Goal: Task Accomplishment & Management: Manage account settings

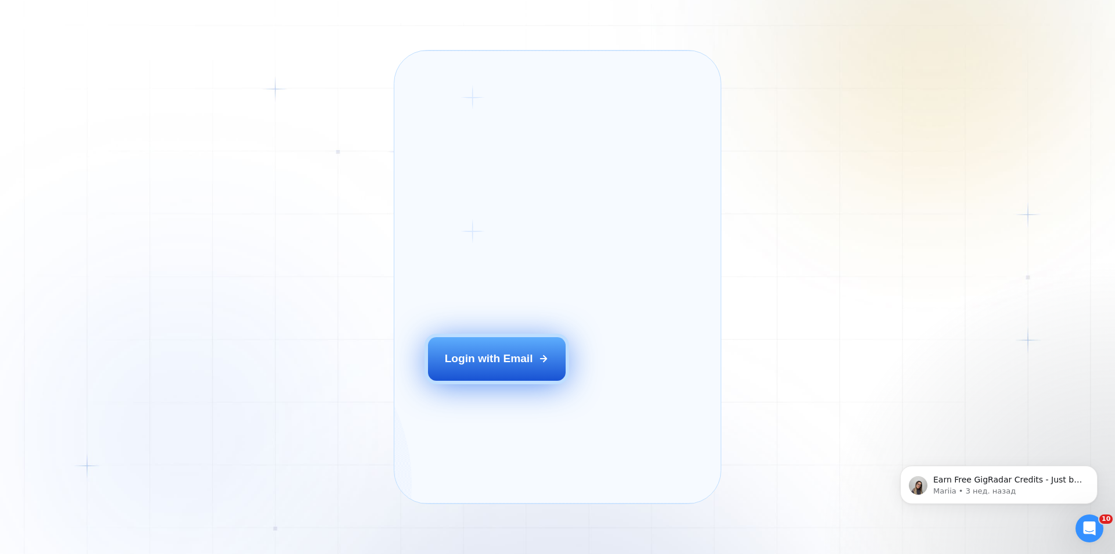
click at [508, 380] on button "Login with Email" at bounding box center [497, 358] width 138 height 43
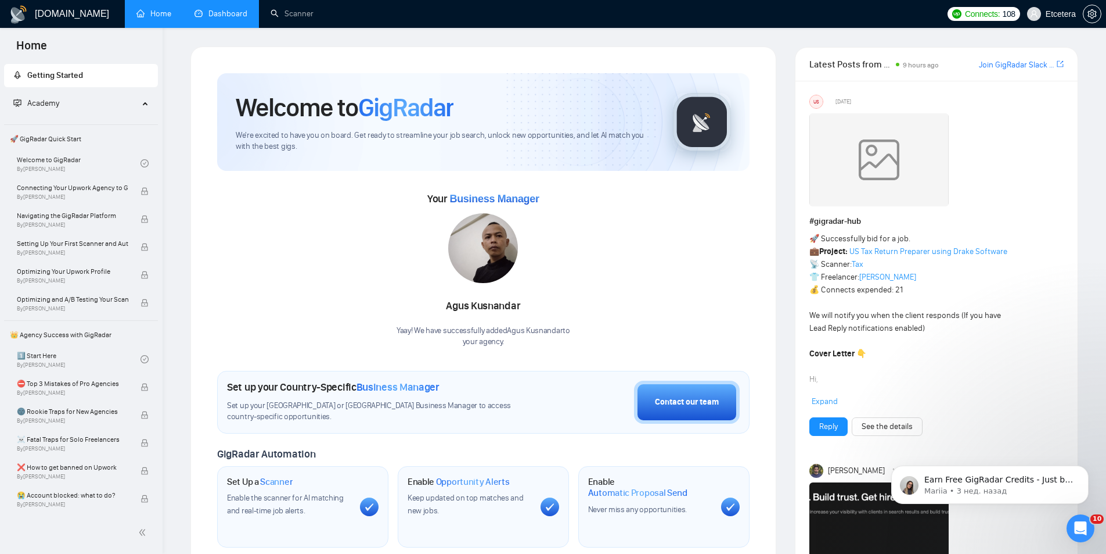
click at [213, 19] on link "Dashboard" at bounding box center [221, 14] width 53 height 10
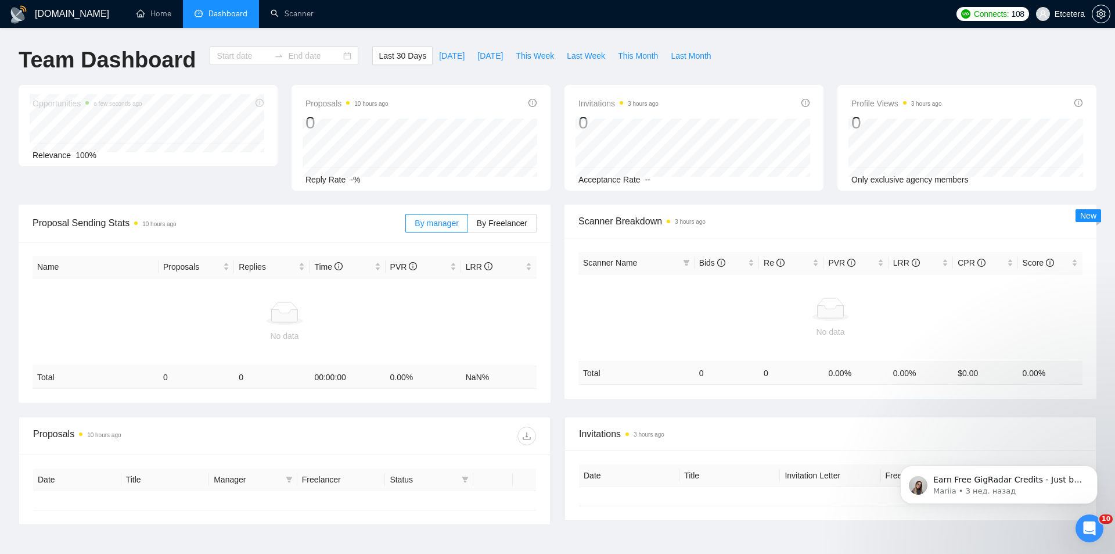
type input "[DATE]"
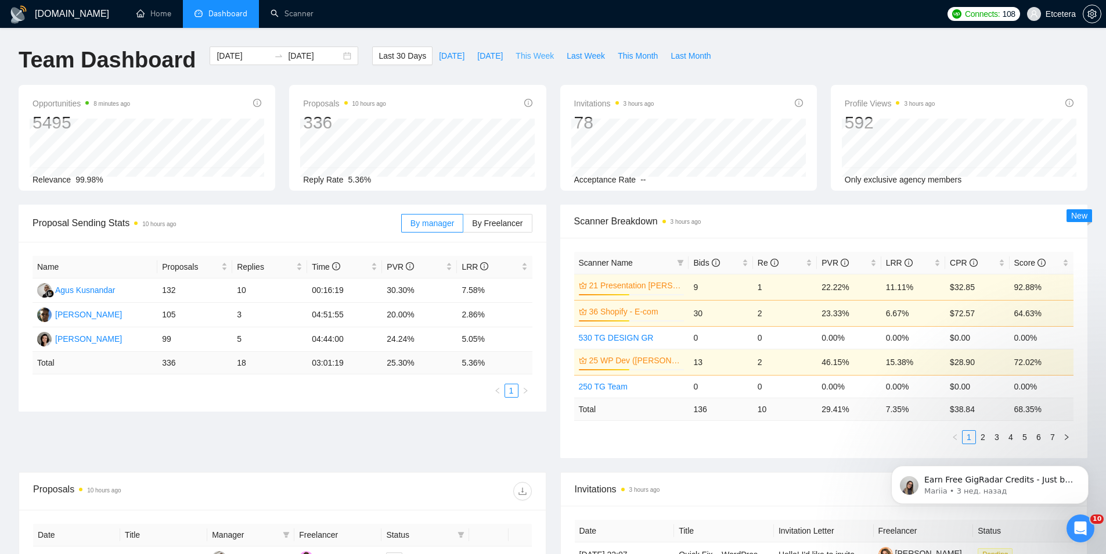
click at [536, 52] on span "This Week" at bounding box center [535, 55] width 38 height 13
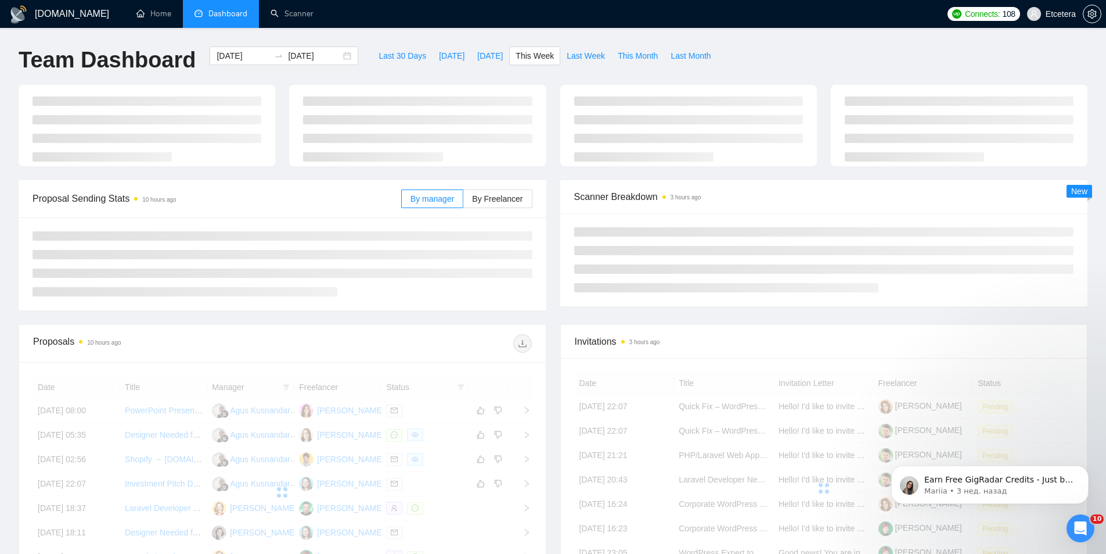
type input "[DATE]"
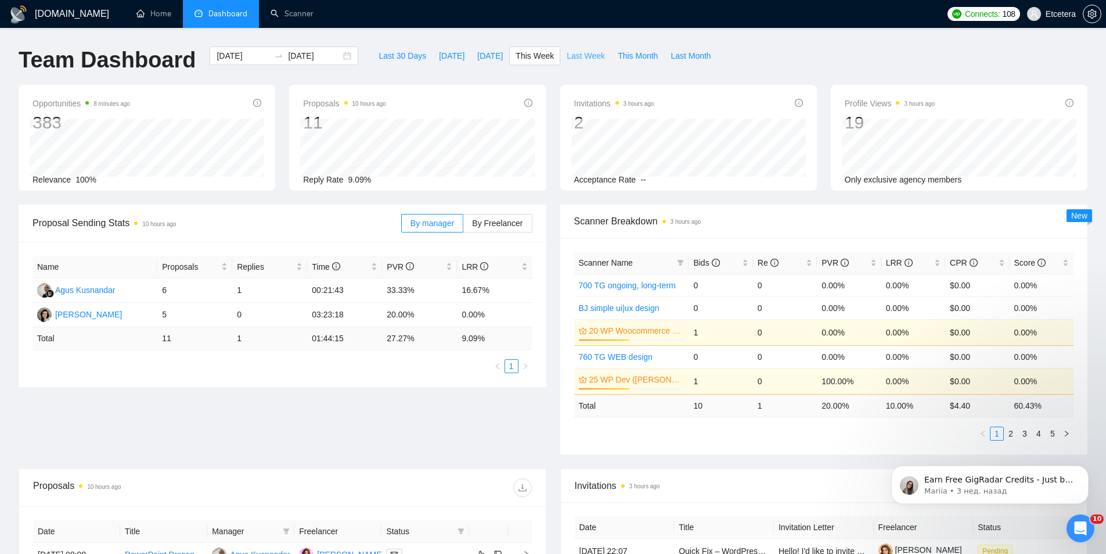
click at [571, 53] on span "Last Week" at bounding box center [586, 55] width 38 height 13
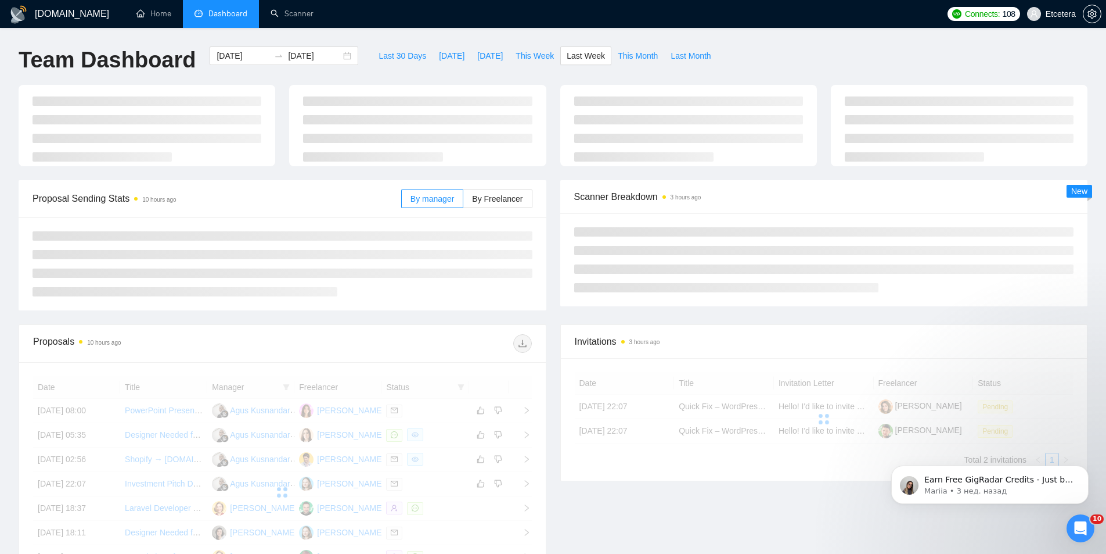
type input "[DATE]"
